Goal: Task Accomplishment & Management: Manage account settings

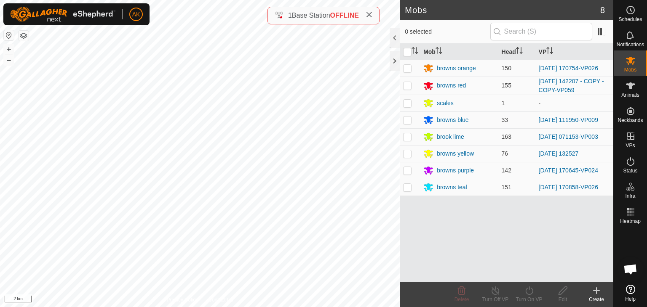
click at [232, 307] on html "AK Schedules Notifications Mobs Animals Neckbands VPs Status Infra Heatmap Help…" at bounding box center [323, 153] width 647 height 307
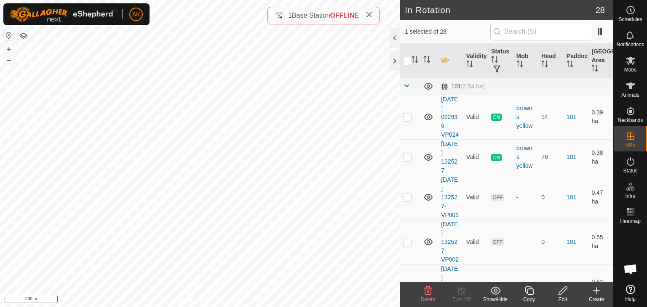
click at [429, 293] on icon at bounding box center [428, 291] width 10 height 10
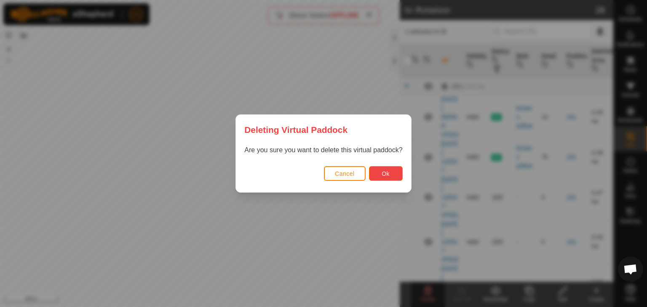
click at [384, 172] on span "Ok" at bounding box center [386, 174] width 8 height 7
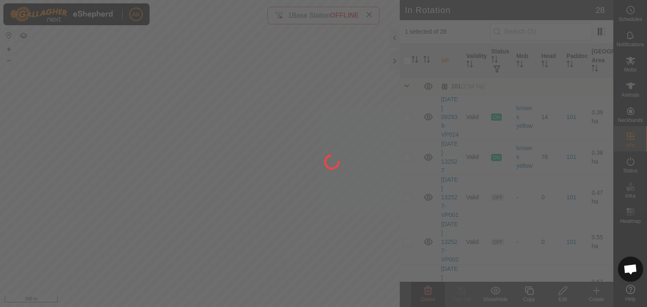
checkbox input "false"
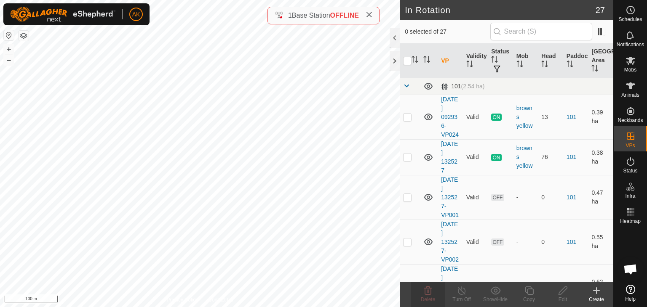
checkbox input "true"
click at [423, 288] on icon at bounding box center [428, 291] width 10 height 10
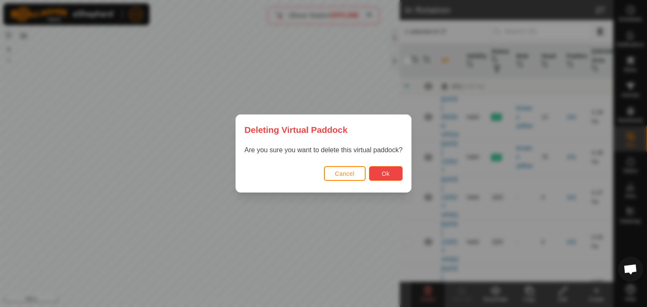
click at [387, 172] on span "Ok" at bounding box center [386, 174] width 8 height 7
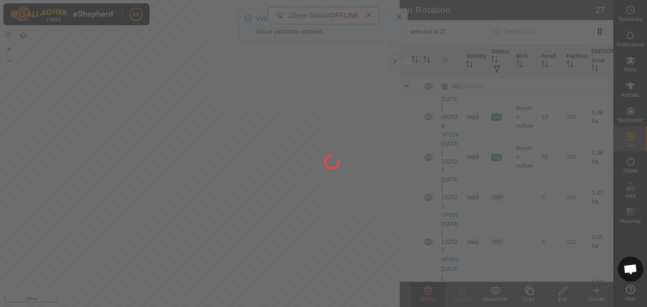
checkbox input "false"
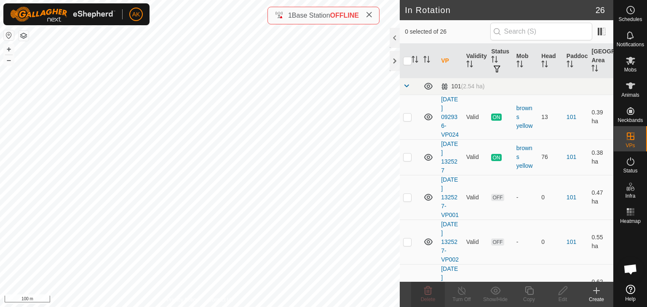
checkbox input "true"
click at [426, 291] on icon at bounding box center [428, 291] width 10 height 10
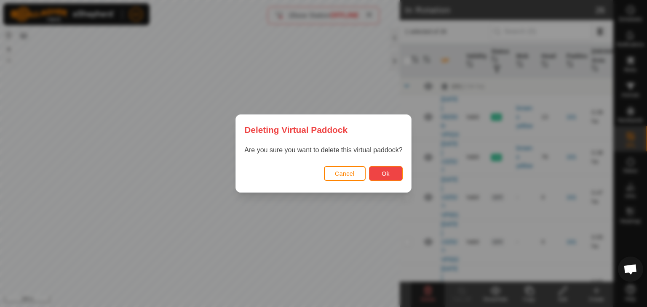
click at [381, 176] on button "Ok" at bounding box center [386, 173] width 34 height 15
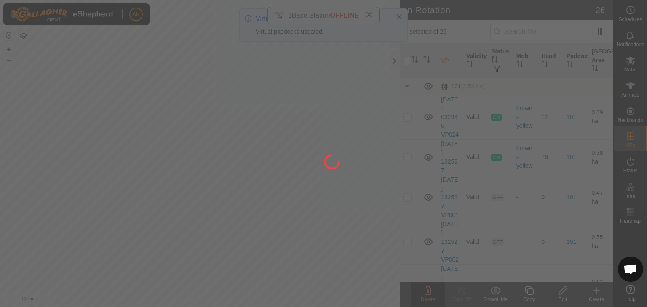
checkbox input "false"
